Goal: Task Accomplishment & Management: Complete application form

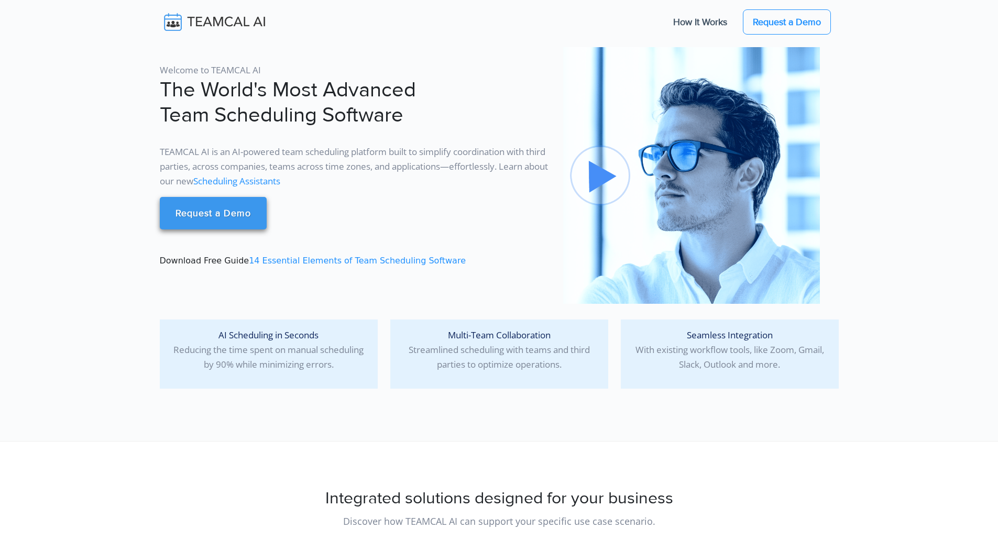
click at [202, 210] on link "Request a Demo" at bounding box center [213, 213] width 107 height 32
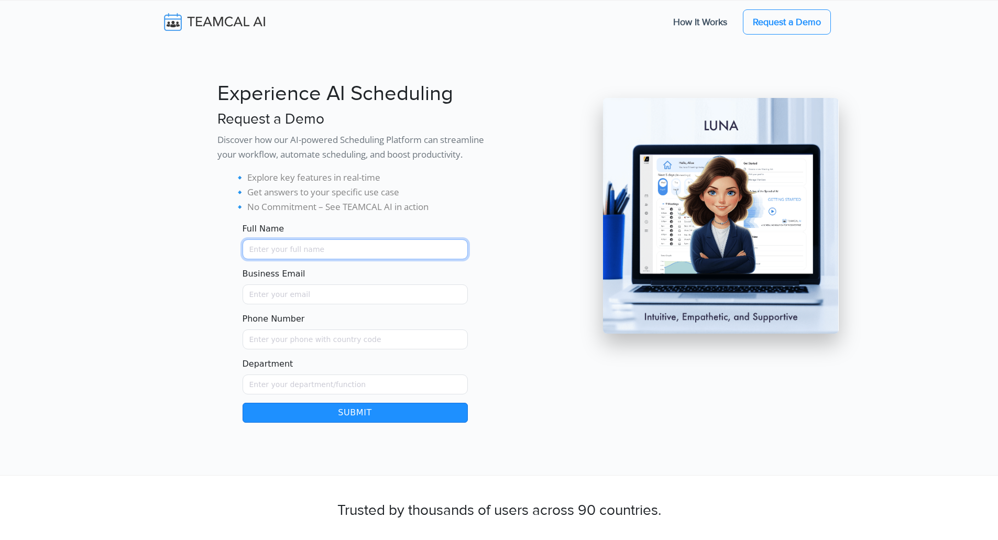
click at [346, 254] on input "Full Name" at bounding box center [355, 249] width 225 height 20
click at [266, 252] on input "Full Name" at bounding box center [355, 249] width 225 height 20
type input "Shelbey Deemer"
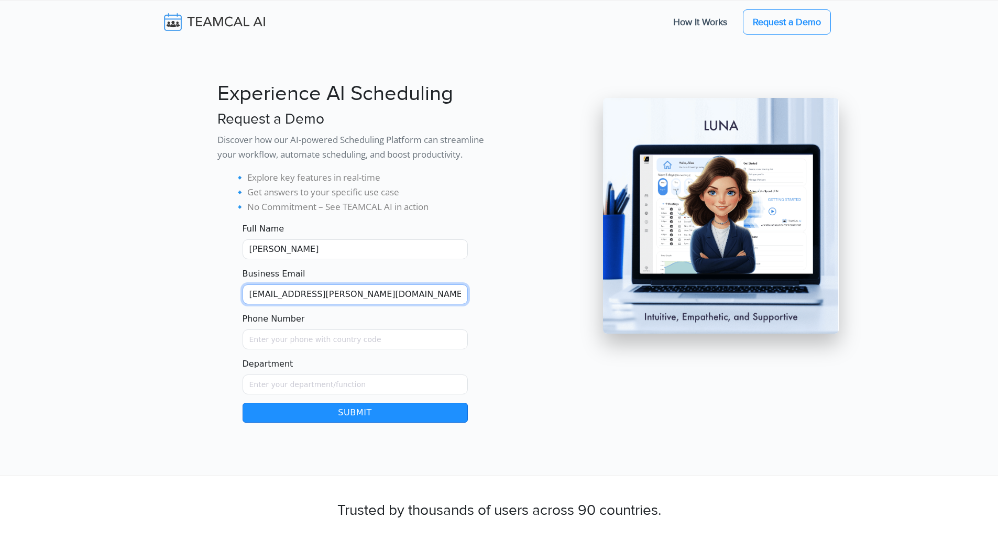
type input "shelbey.deemer@abcfitness.com"
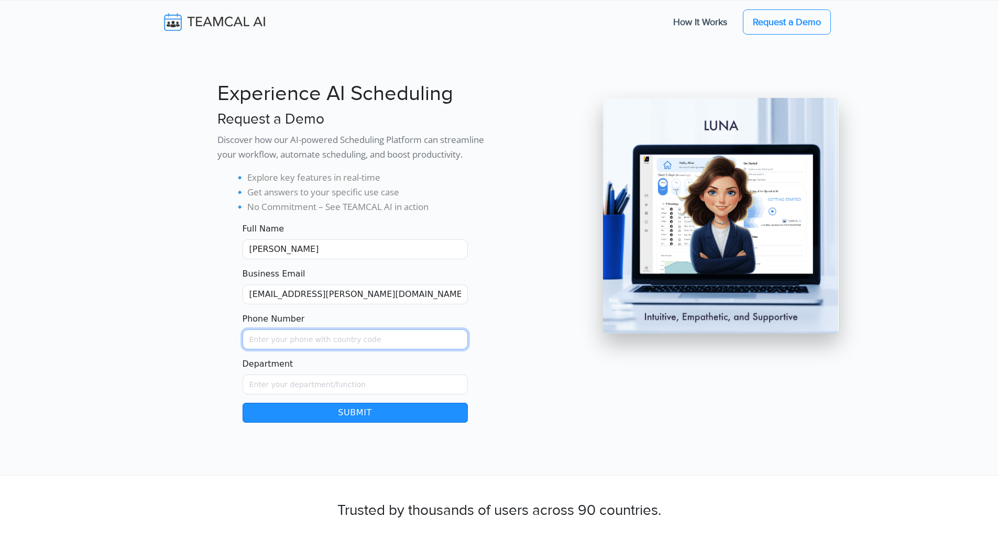
click at [324, 347] on input "Phone Number" at bounding box center [355, 340] width 225 height 20
type input "2149016252"
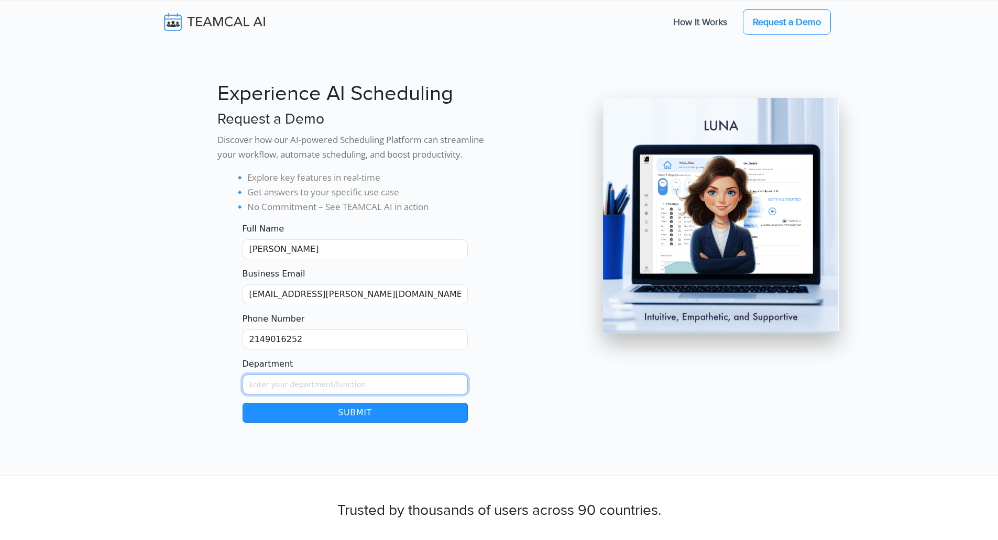
click at [262, 385] on input "Department" at bounding box center [355, 385] width 225 height 20
type input "Executive Assistant"
